Goal: Task Accomplishment & Management: Manage account settings

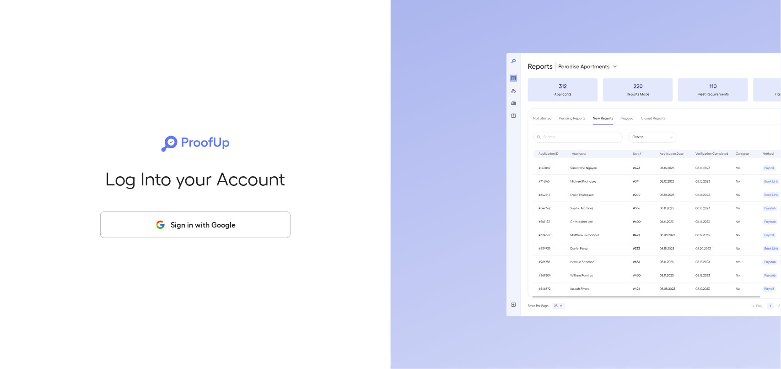
click at [186, 220] on button "Sign in with Google" at bounding box center [195, 224] width 190 height 27
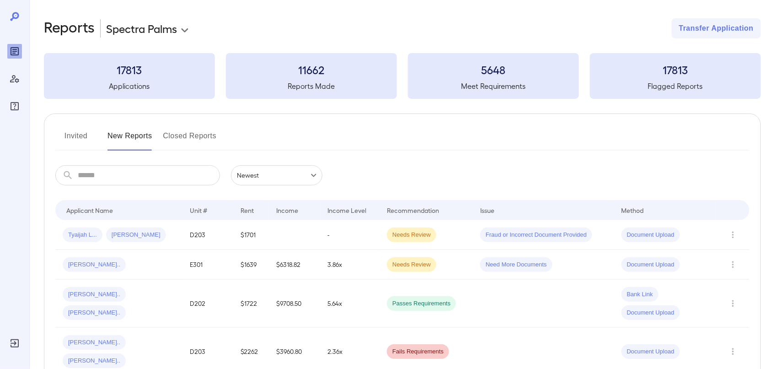
click at [83, 132] on button "Invited" at bounding box center [75, 140] width 41 height 22
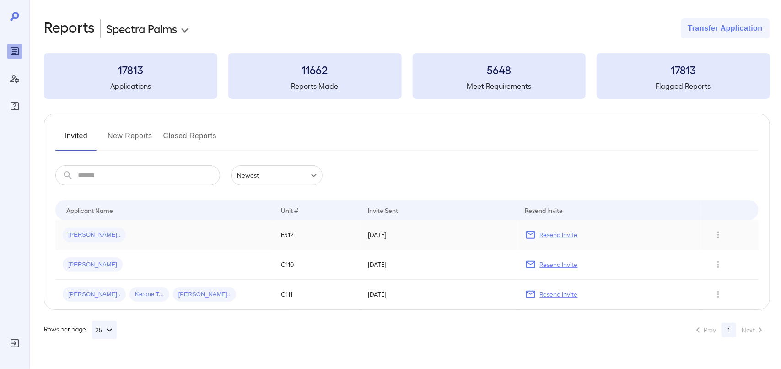
click at [564, 234] on p "Resend Invite" at bounding box center [559, 234] width 38 height 9
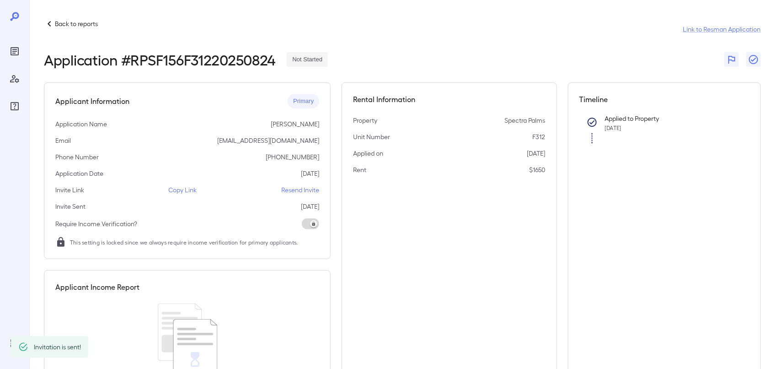
click at [64, 23] on p "Back to reports" at bounding box center [76, 23] width 43 height 9
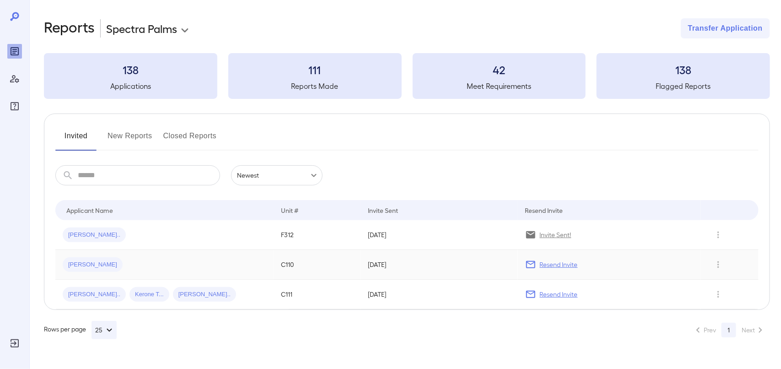
click at [559, 266] on p "Resend Invite" at bounding box center [559, 264] width 38 height 9
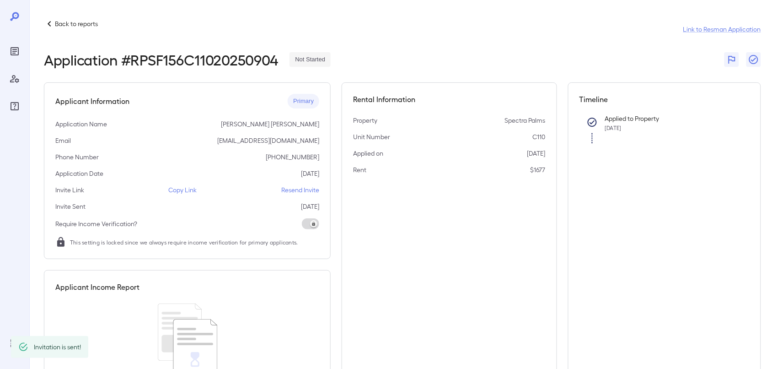
click at [72, 24] on p "Back to reports" at bounding box center [76, 23] width 43 height 9
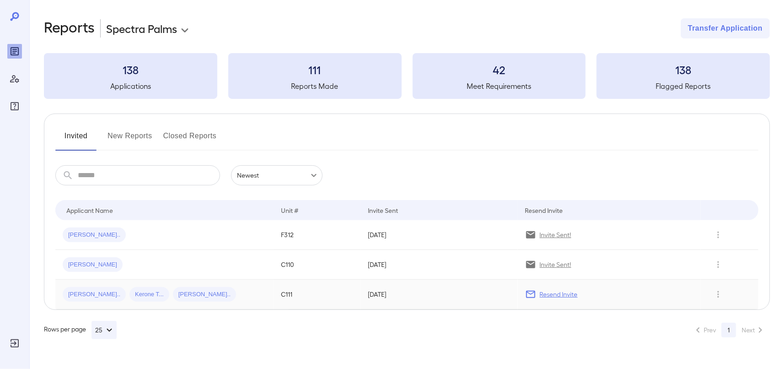
click at [545, 293] on p "Resend Invite" at bounding box center [559, 294] width 38 height 9
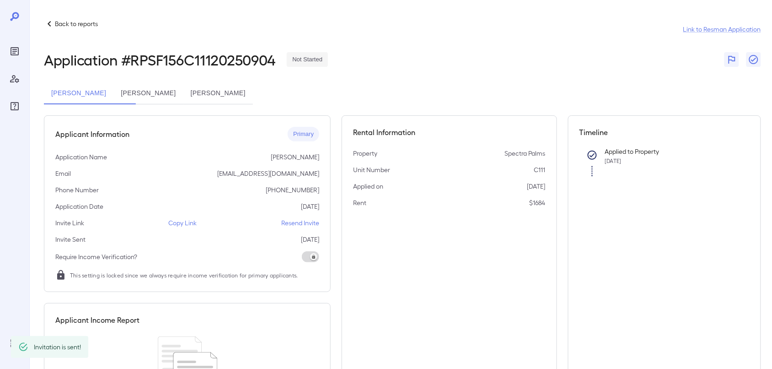
click at [61, 23] on p "Back to reports" at bounding box center [76, 23] width 43 height 9
